Goal: Answer question/provide support

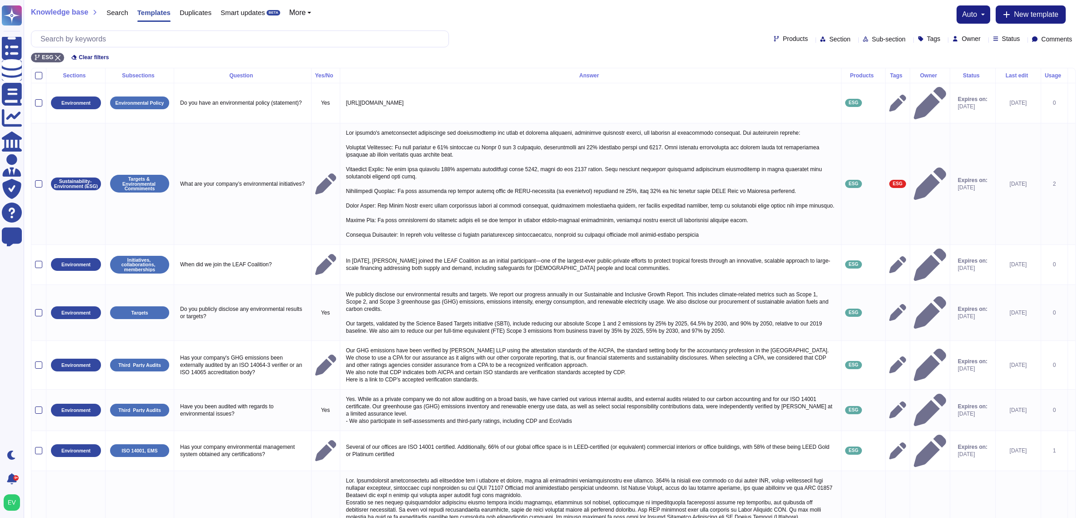
scroll to position [164, 0]
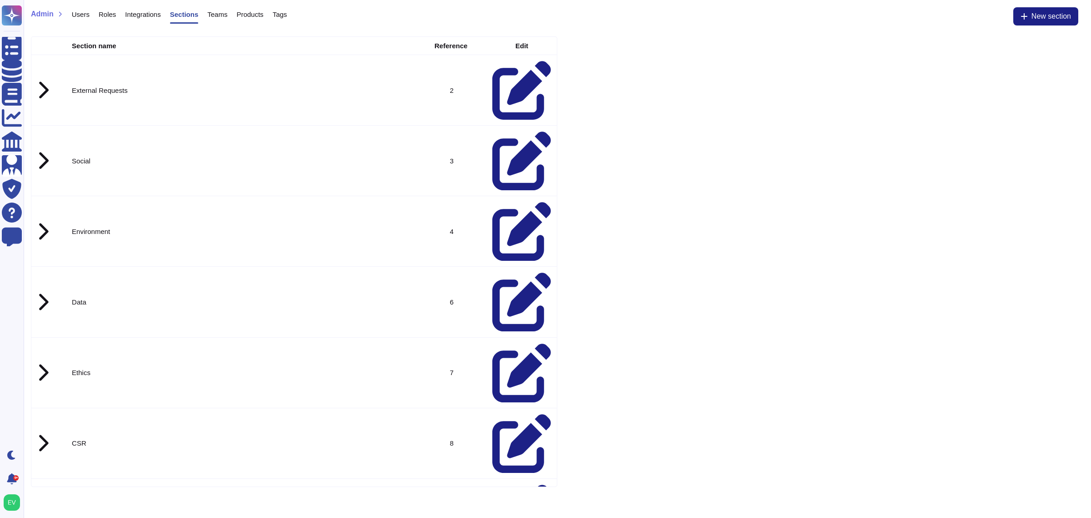
scroll to position [569, 0]
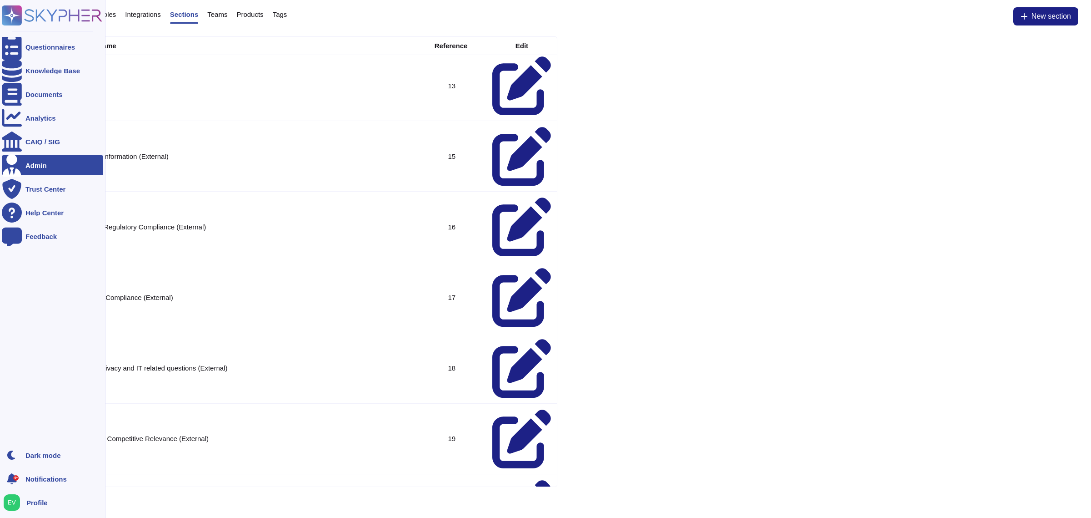
click at [17, 14] on rect at bounding box center [12, 15] width 20 height 20
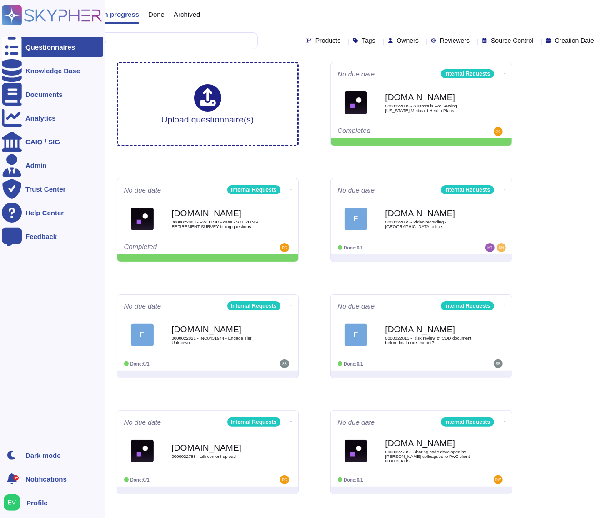
click at [19, 11] on rect at bounding box center [12, 15] width 20 height 20
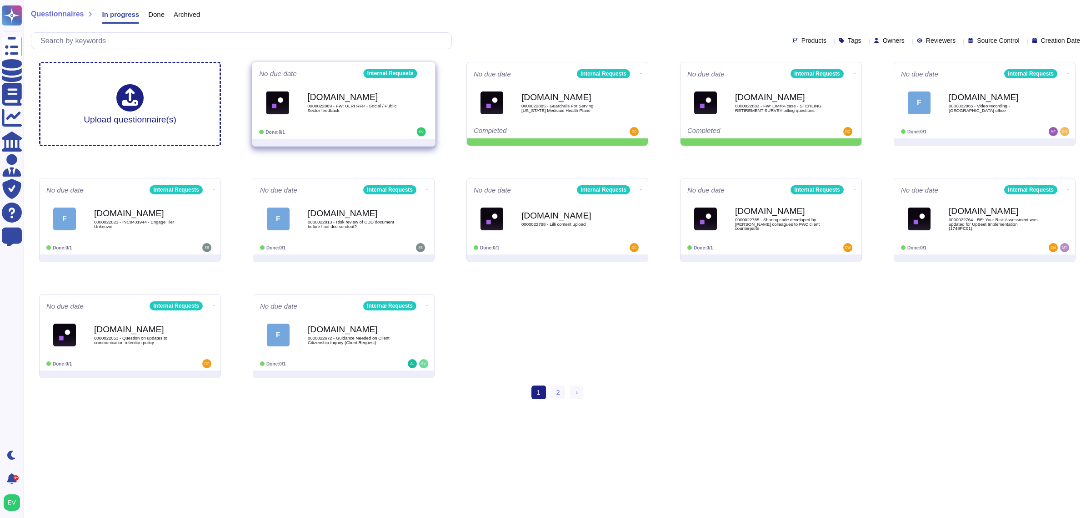
click at [326, 111] on span "0000022889 - FW: ULRI RFP - Social / Public Sector feedback" at bounding box center [353, 108] width 92 height 9
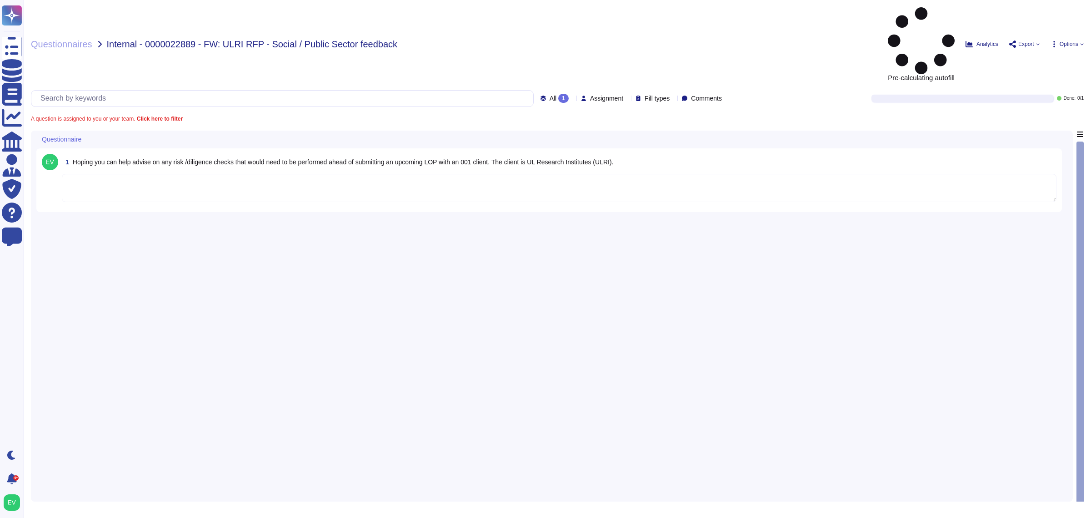
click at [173, 174] on textarea at bounding box center [559, 188] width 995 height 28
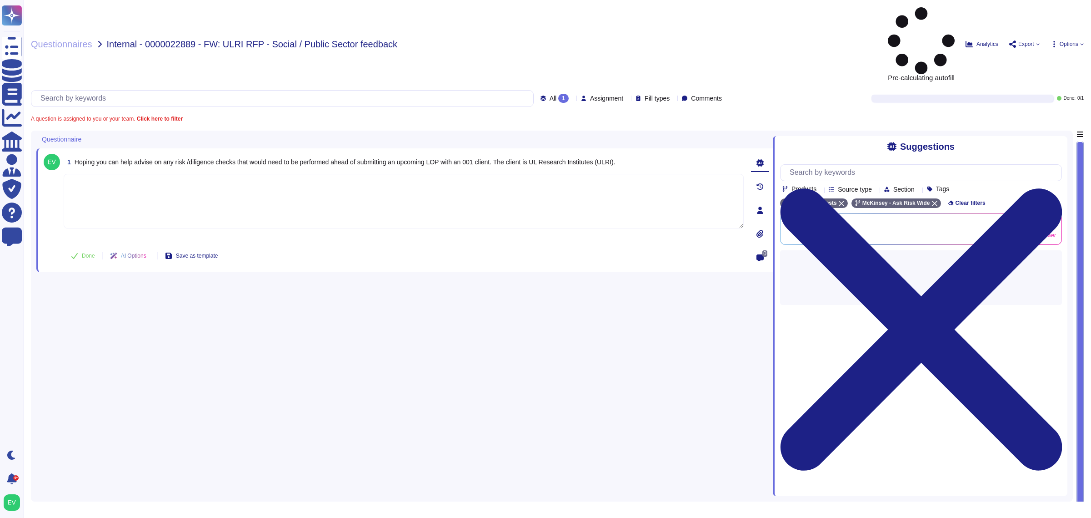
paste textarea "Thank you for contacting the Ask Risk team. For your review, we are sharing wit…"
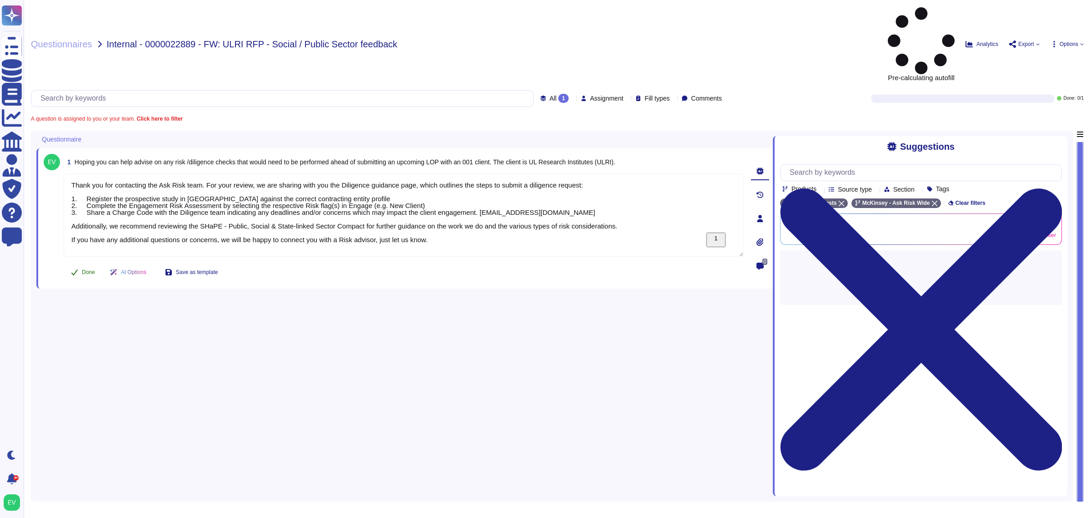
type textarea "Thank you for contacting the Ask Risk team. For your review, we are sharing wit…"
click at [90, 269] on span "Done" at bounding box center [88, 271] width 13 height 5
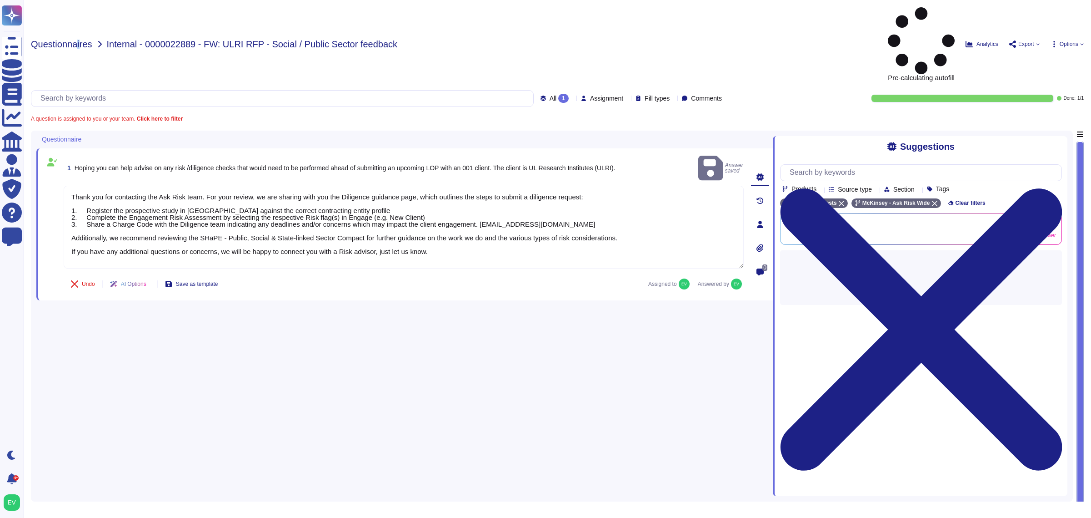
click at [78, 7] on div "Questionnaires Internal - 0000022889 - FW: ULRI RFP - Social / Public Sector fe…" at bounding box center [558, 259] width 1068 height 518
click at [72, 40] on span "Questionnaires" at bounding box center [61, 44] width 61 height 9
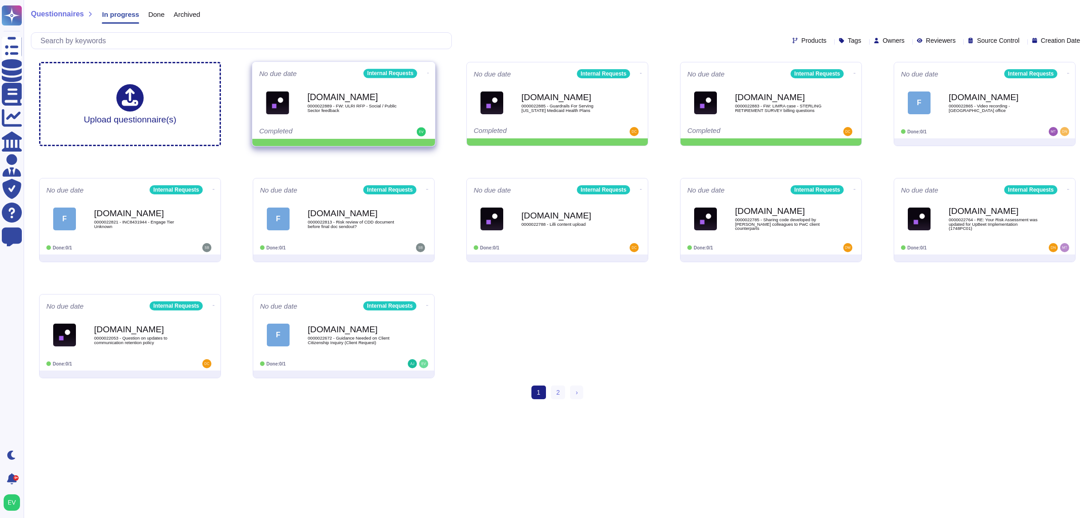
click at [367, 100] on b "[DOMAIN_NAME]" at bounding box center [353, 97] width 92 height 9
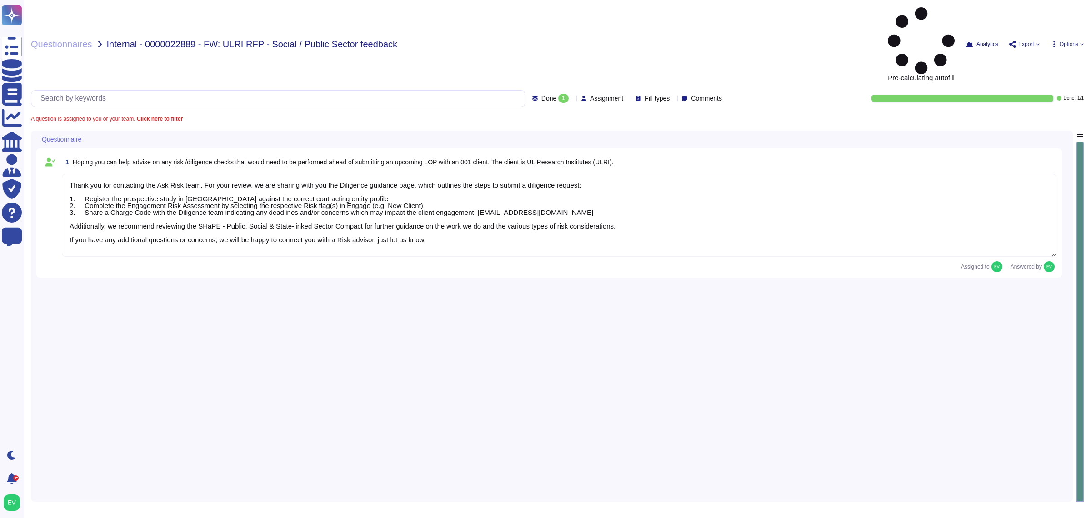
type textarea "Thank you for contacting the Ask Risk team. For your review, we are sharing wit…"
